Goal: Information Seeking & Learning: Learn about a topic

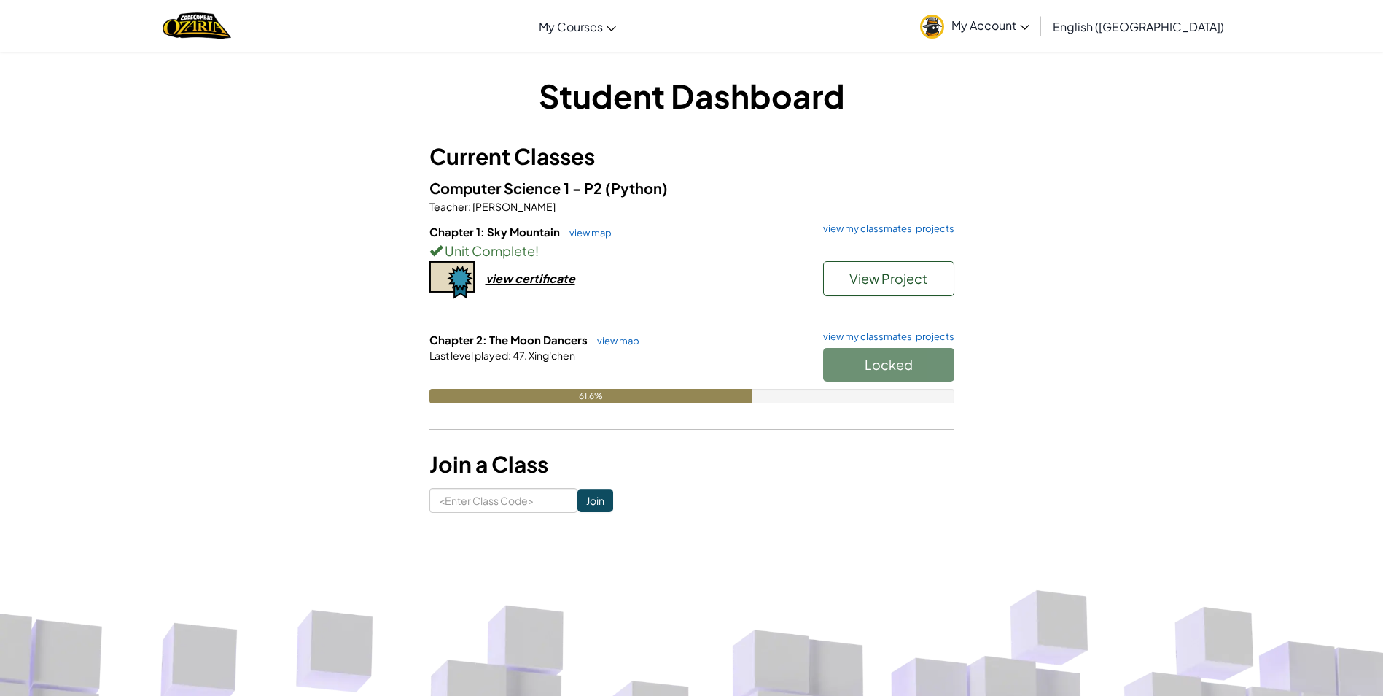
click at [891, 365] on div "Locked" at bounding box center [882, 368] width 146 height 41
click at [555, 280] on div "view certificate" at bounding box center [531, 278] width 90 height 15
click at [1288, 298] on div "Student Dashboard Current Classes Computer Science 1 - P2 (Python) Teacher : [P…" at bounding box center [691, 292] width 1383 height 483
click at [936, 366] on div "Locked" at bounding box center [882, 368] width 146 height 41
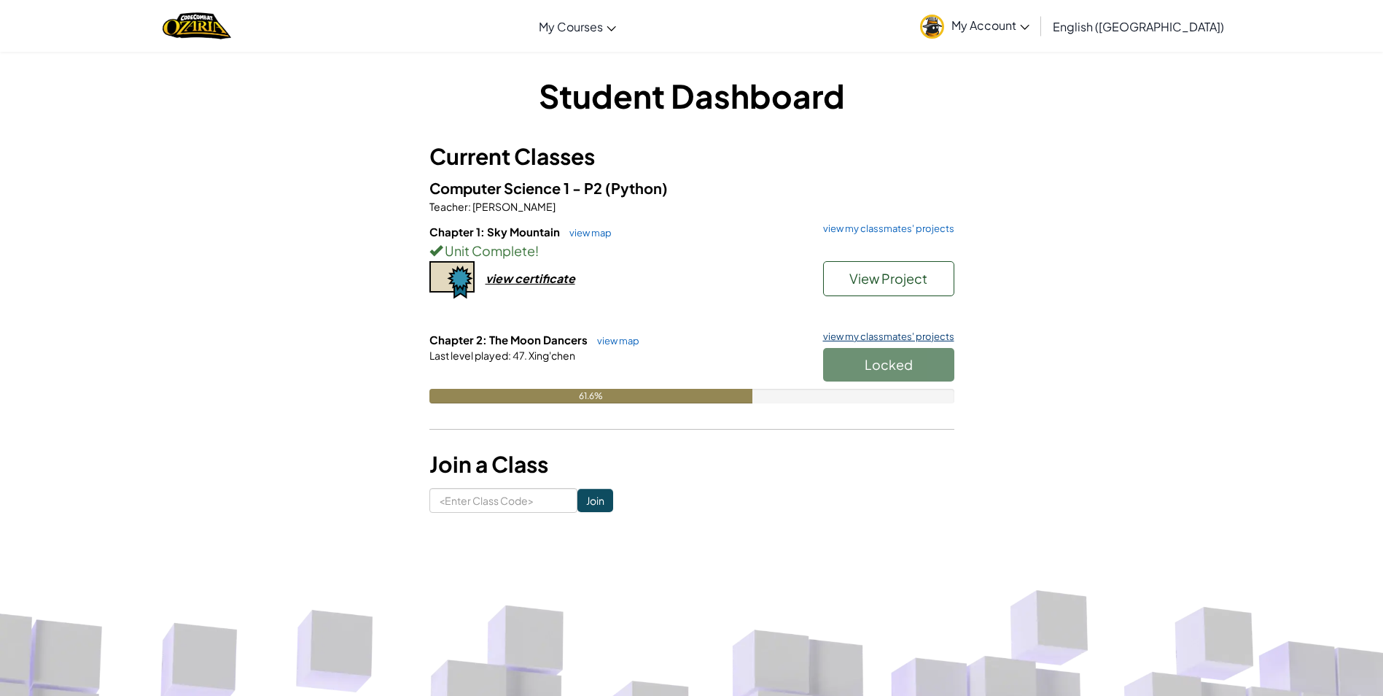
click at [931, 333] on link "view my classmates' projects" at bounding box center [885, 336] width 139 height 9
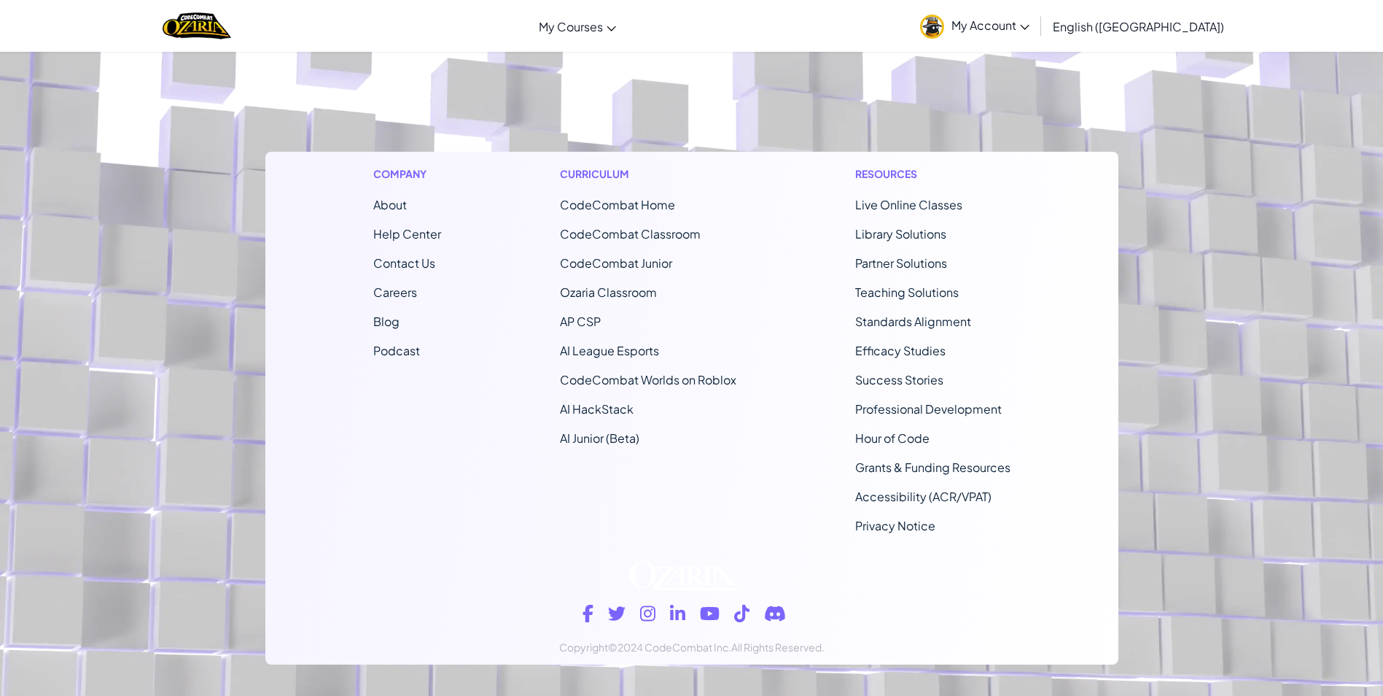
scroll to position [292, 0]
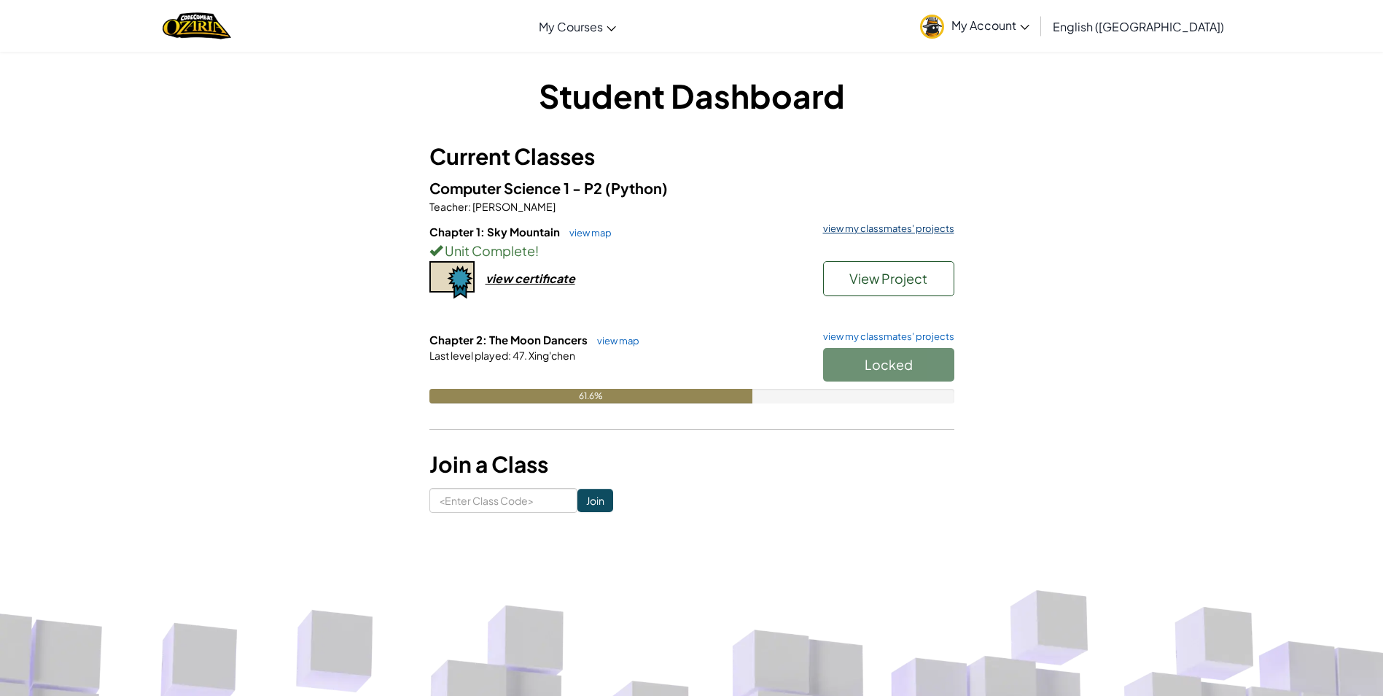
click at [925, 231] on link "view my classmates' projects" at bounding box center [885, 228] width 139 height 9
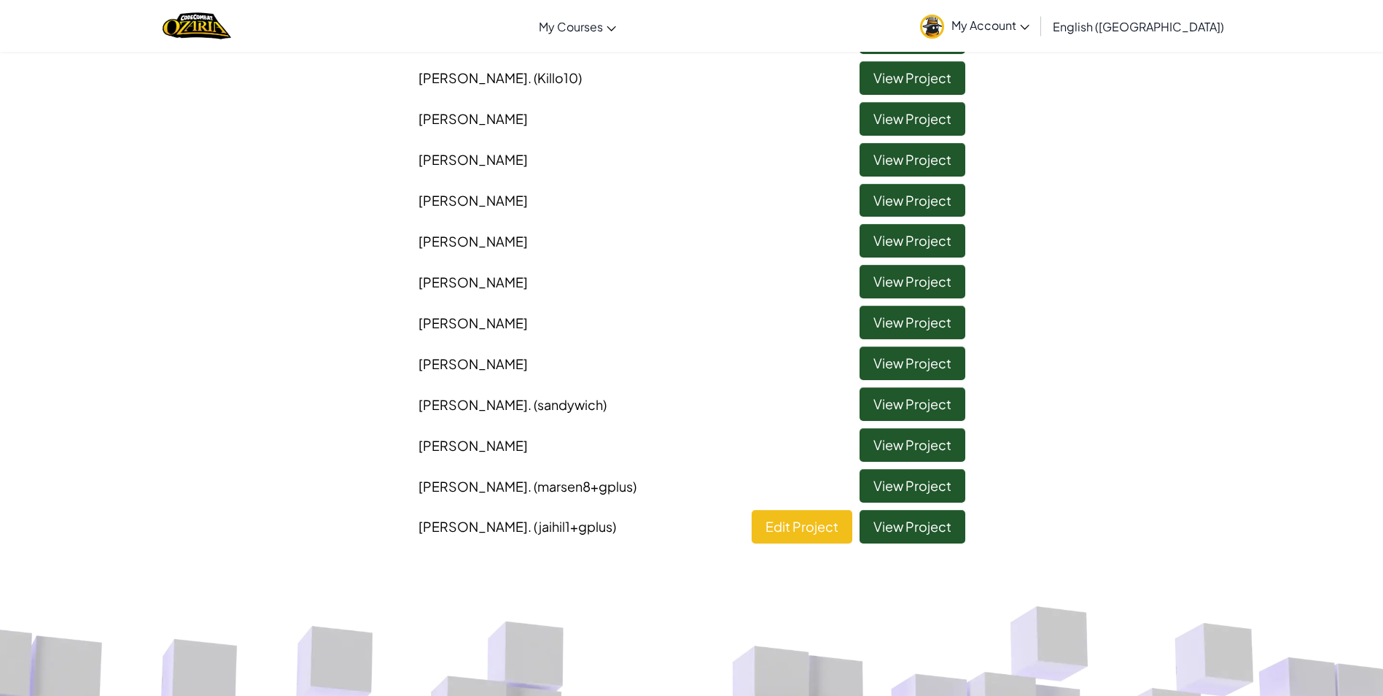
scroll to position [438, 0]
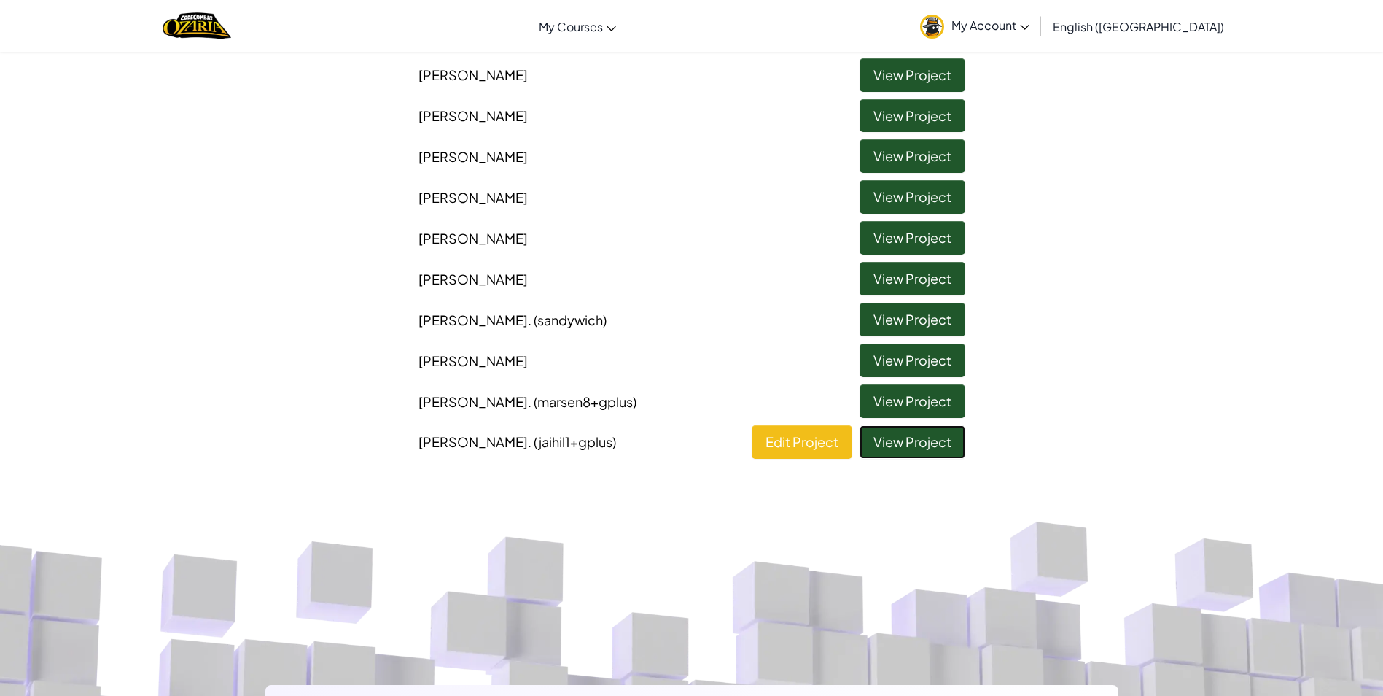
click at [899, 438] on link "View Project" at bounding box center [913, 442] width 106 height 34
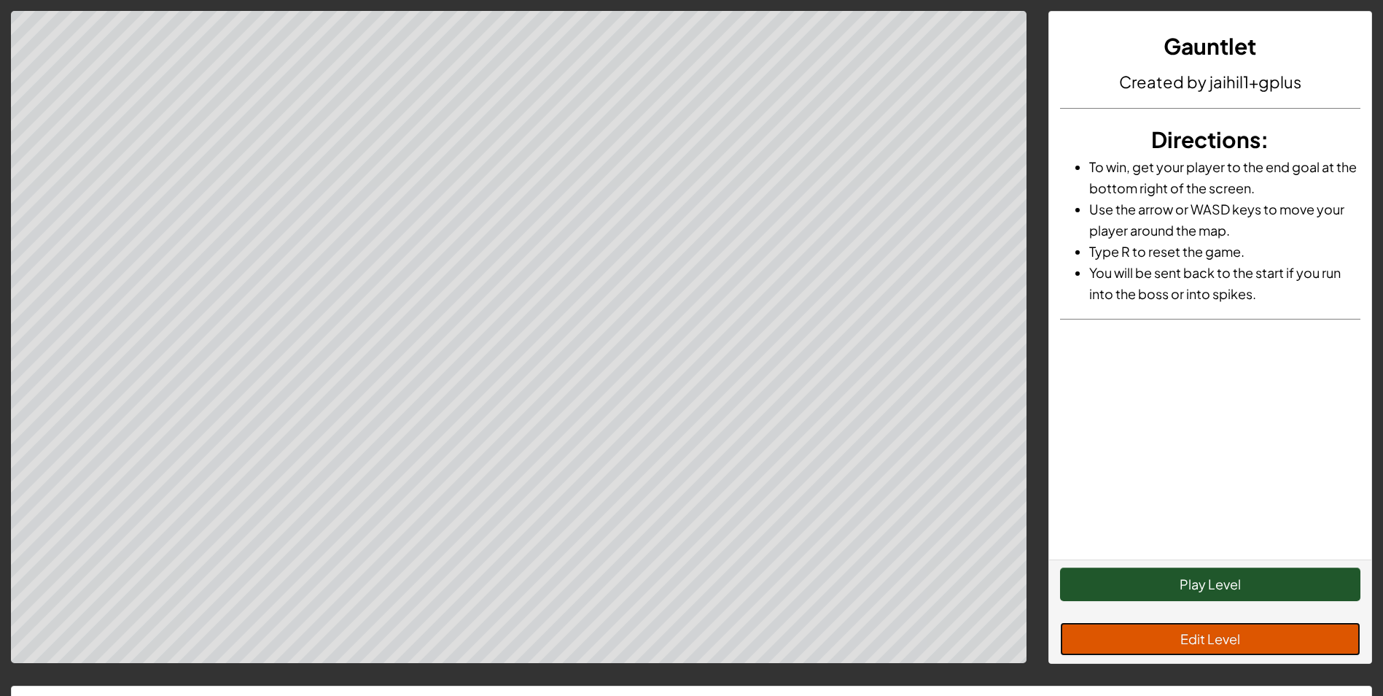
click at [1212, 650] on button "Edit Level" at bounding box center [1210, 639] width 300 height 34
